Goal: Transaction & Acquisition: Purchase product/service

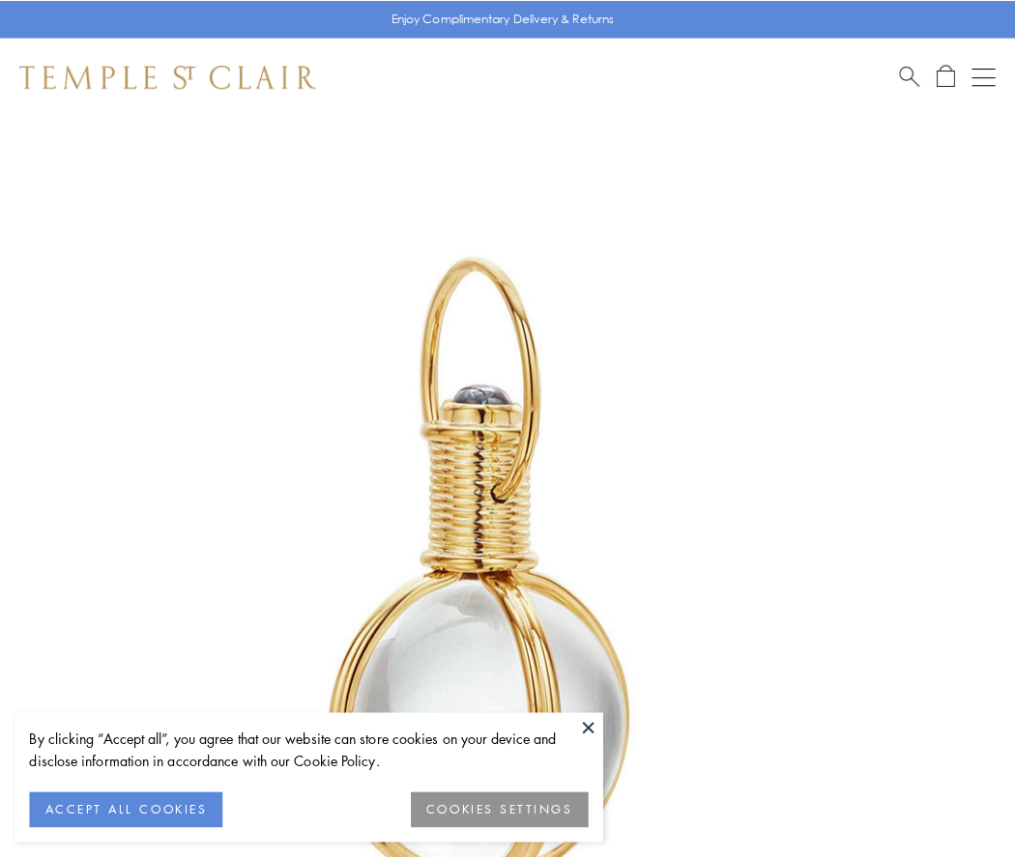
scroll to position [505, 0]
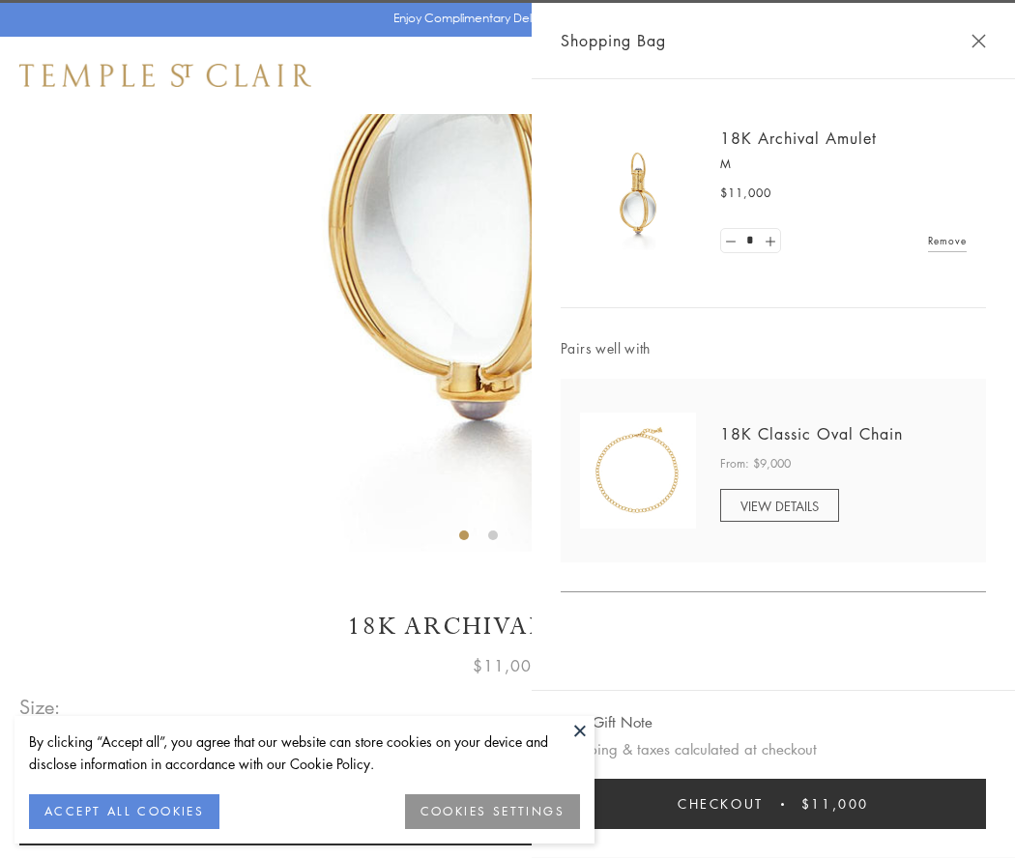
click at [773, 804] on button "Checkout $11,000" at bounding box center [773, 804] width 425 height 50
